Goal: Transaction & Acquisition: Purchase product/service

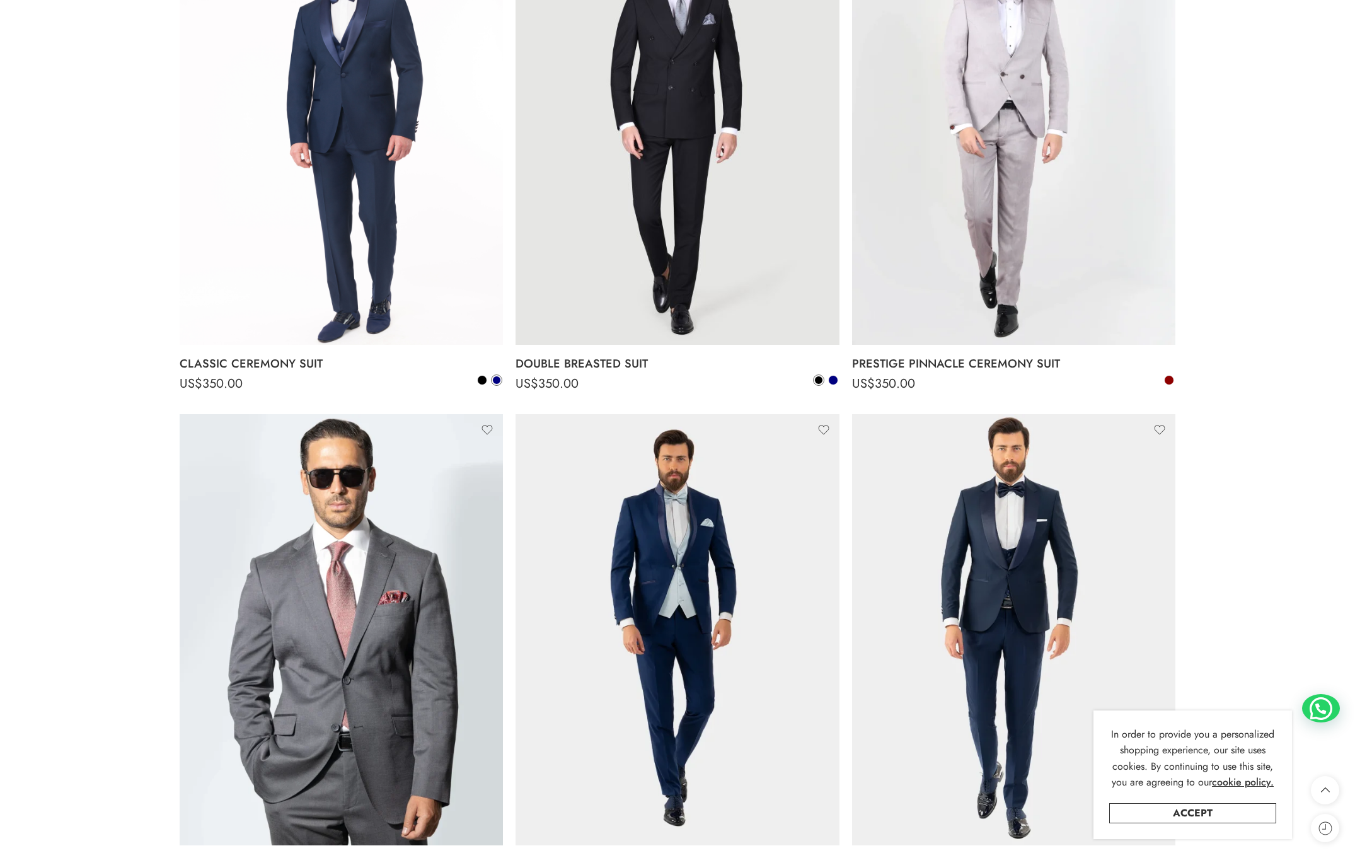
scroll to position [4106, 0]
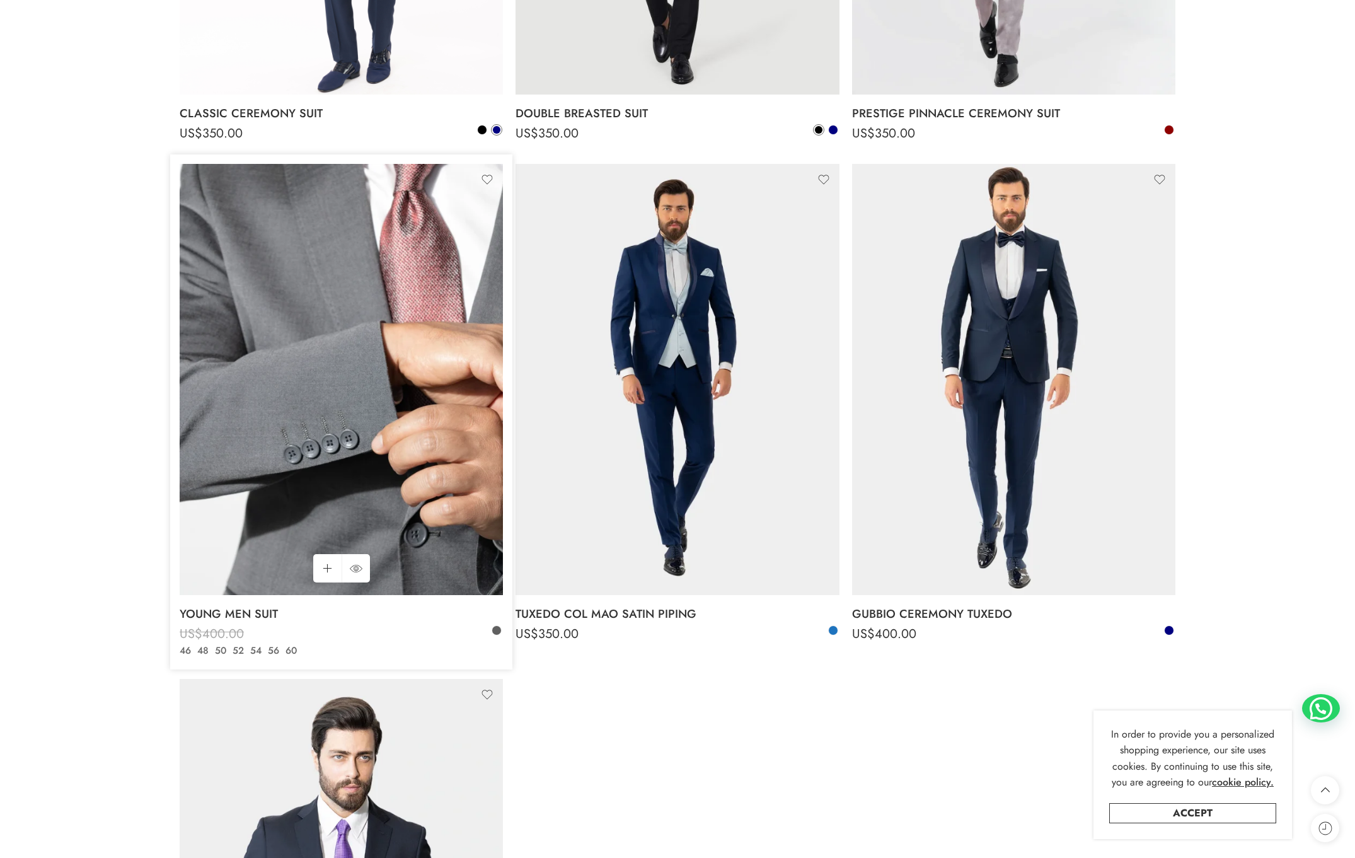
click at [342, 295] on img at bounding box center [341, 379] width 323 height 431
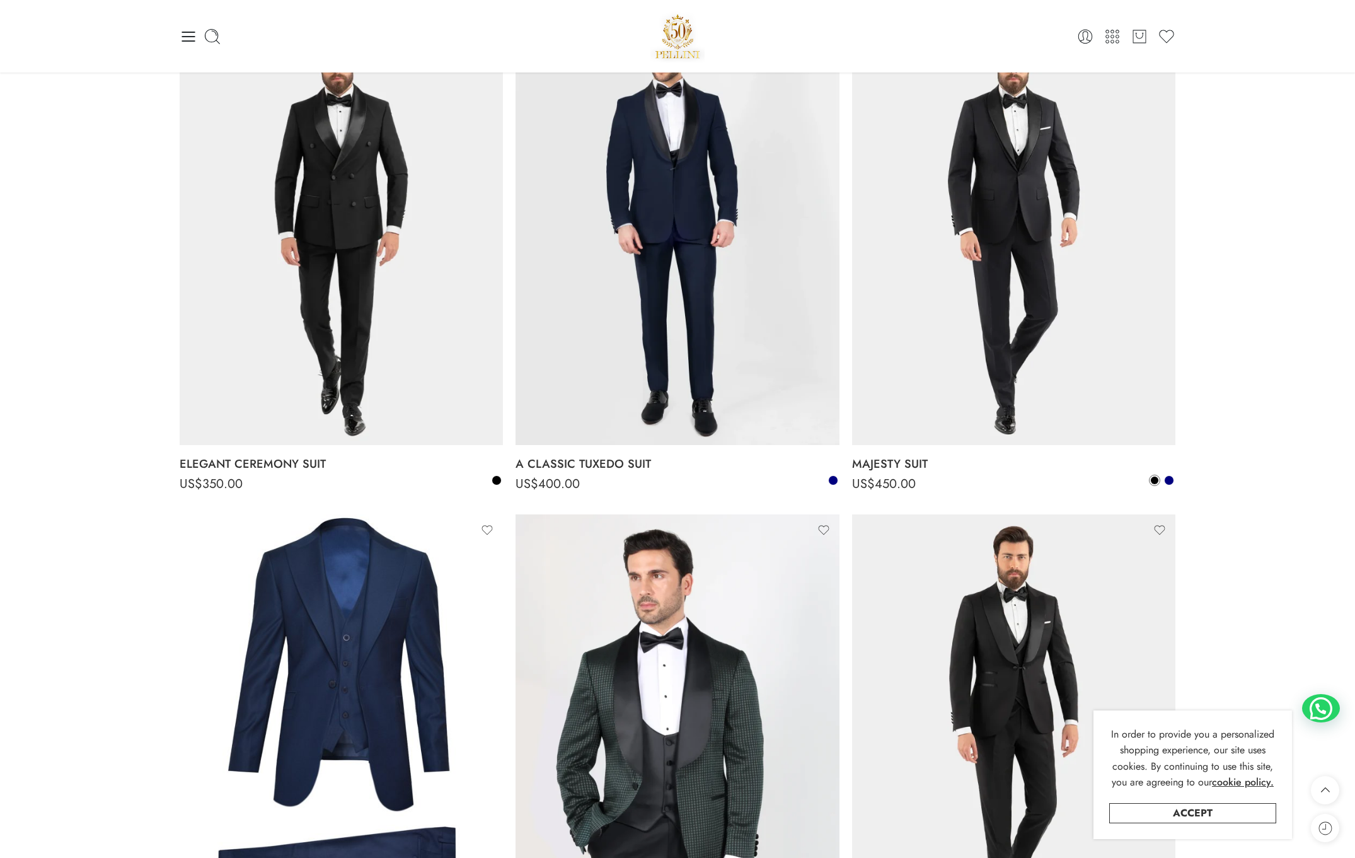
scroll to position [2066, 0]
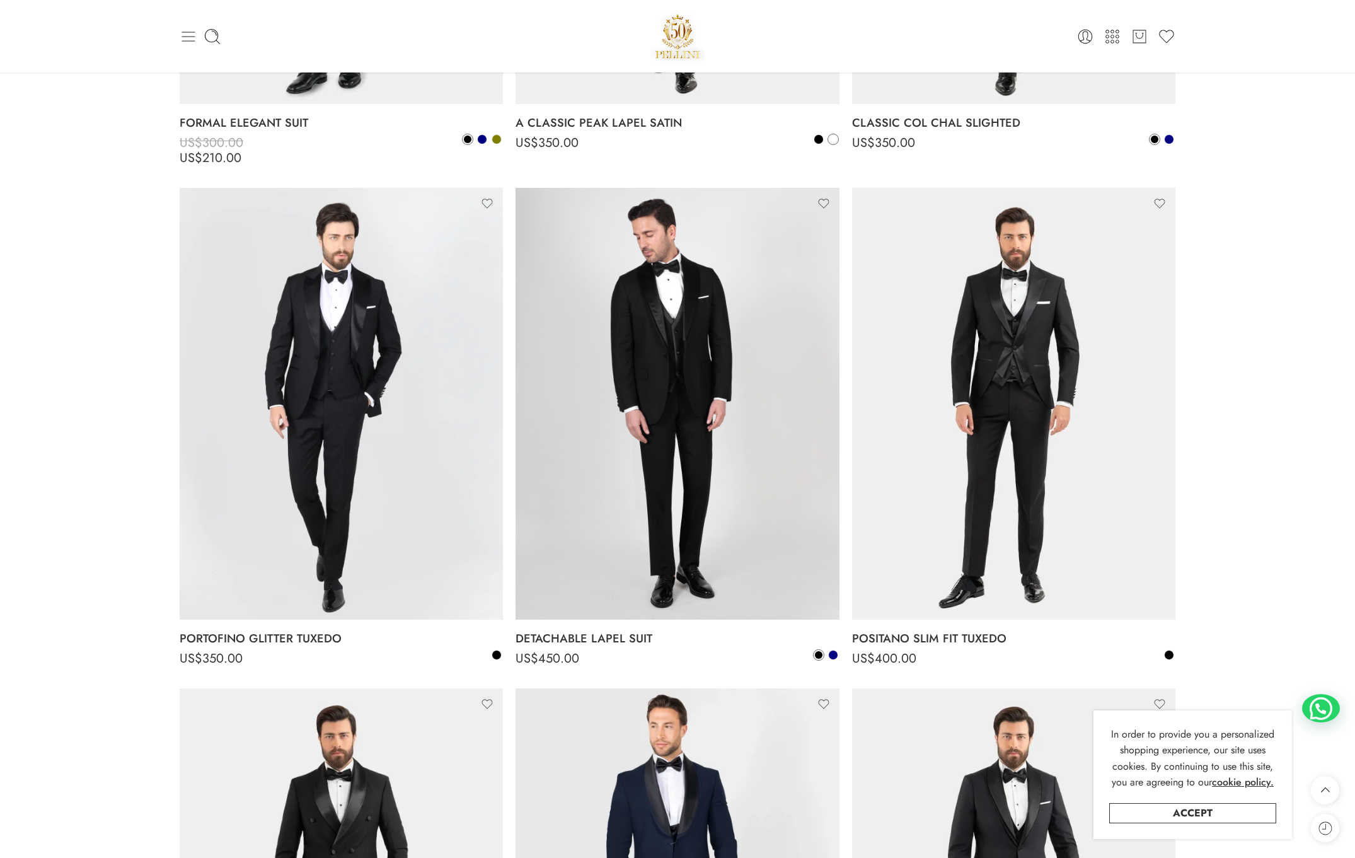
click at [190, 28] on icon at bounding box center [189, 37] width 18 height 18
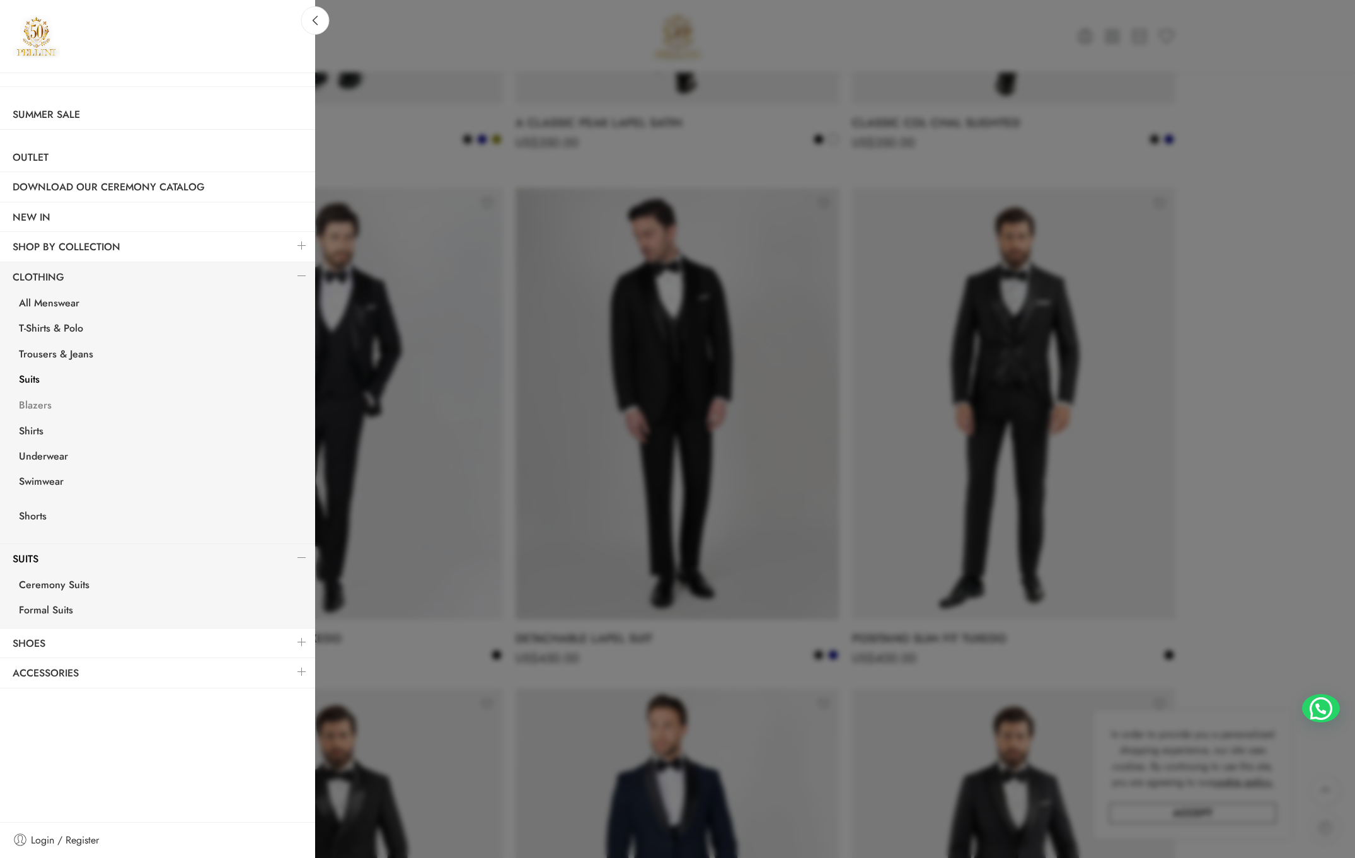
click at [42, 401] on link "Blazers" at bounding box center [160, 407] width 309 height 26
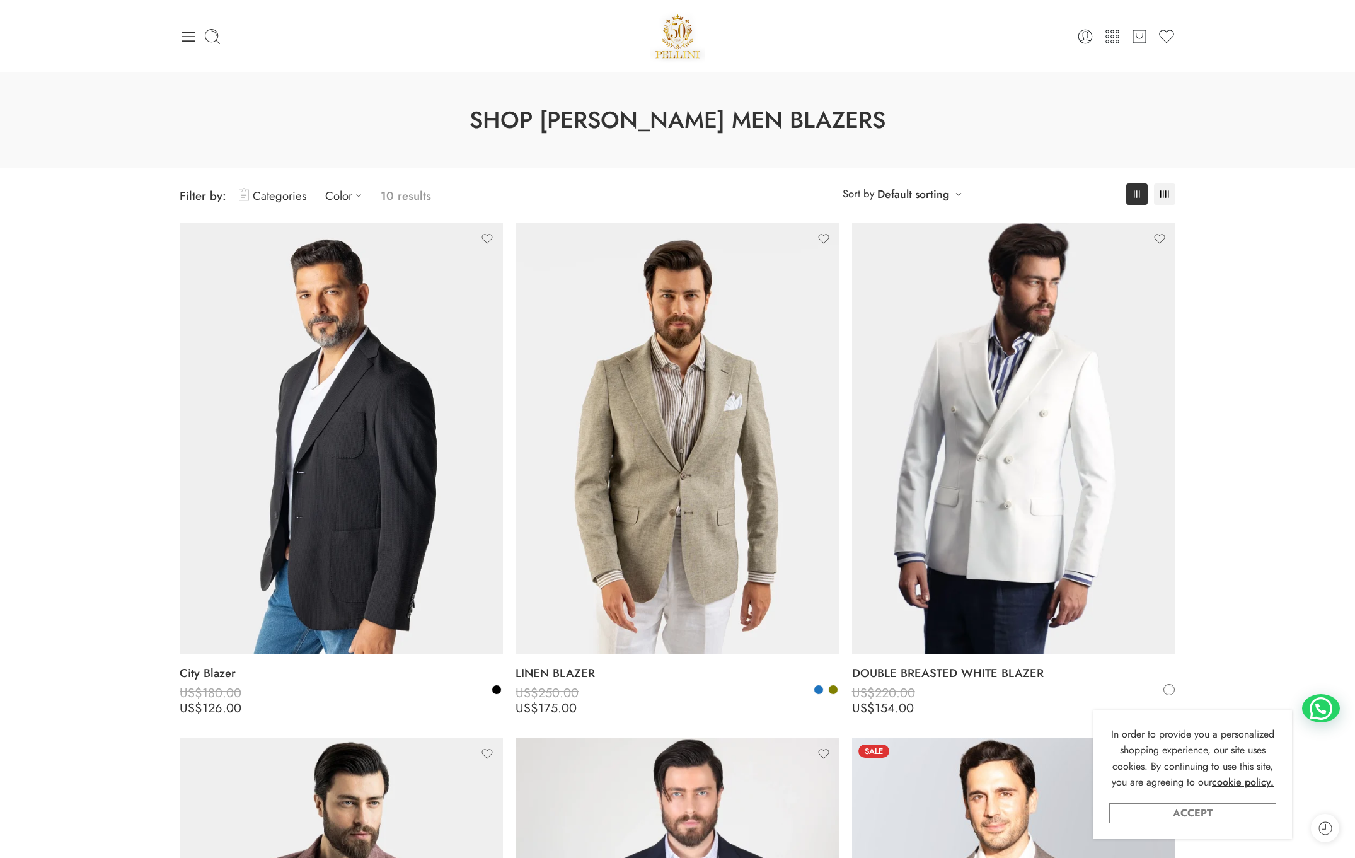
click at [1238, 809] on link "Accept" at bounding box center [1192, 813] width 167 height 20
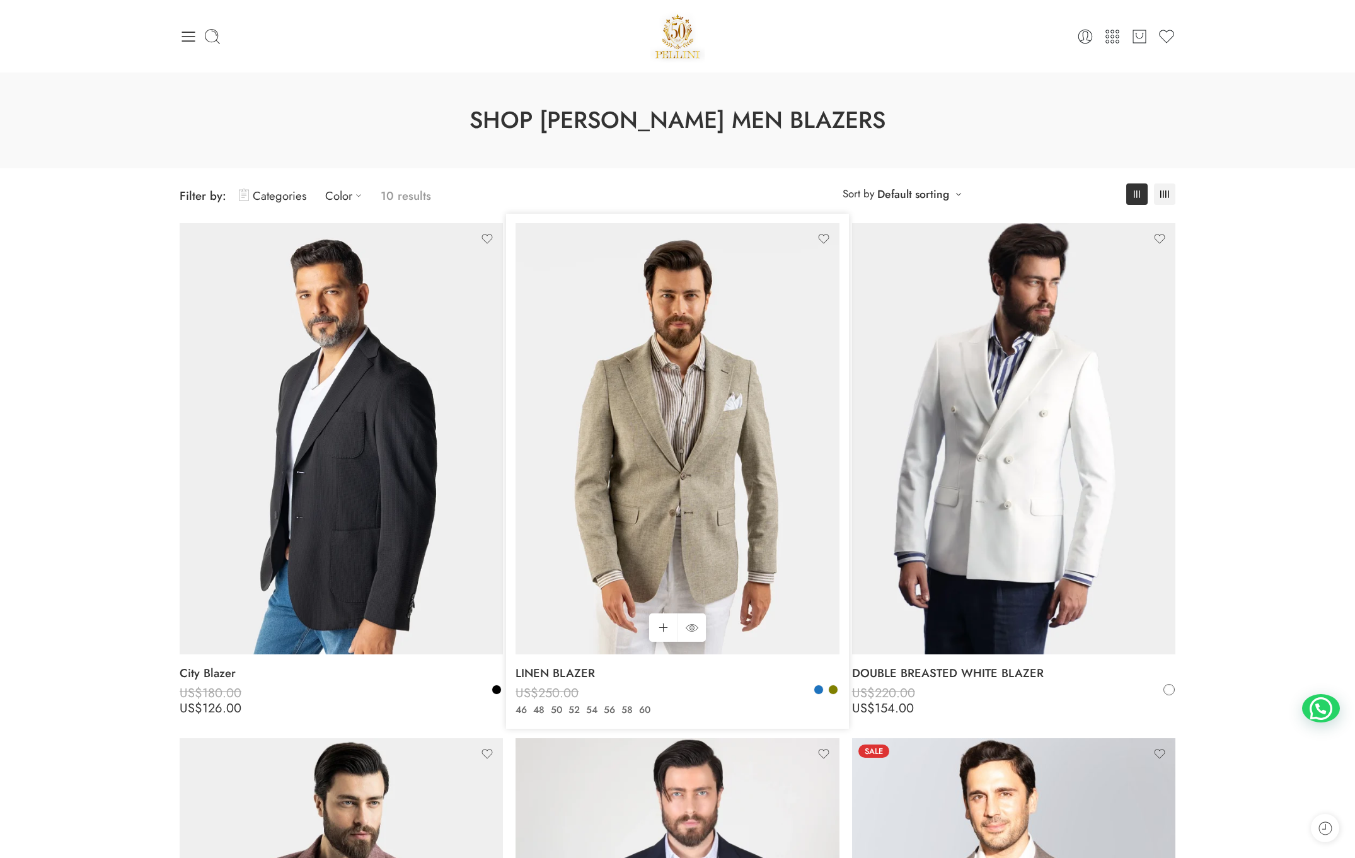
click at [734, 432] on img at bounding box center [677, 438] width 323 height 431
